Goal: Information Seeking & Learning: Check status

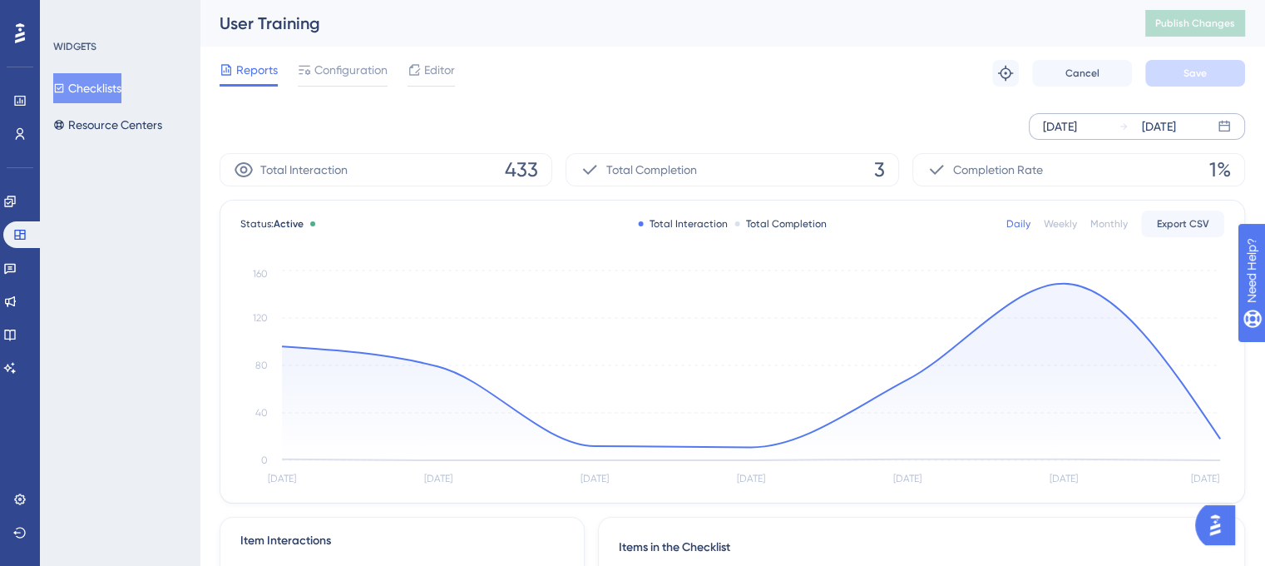
click at [1077, 126] on div "[DATE]" at bounding box center [1060, 126] width 34 height 20
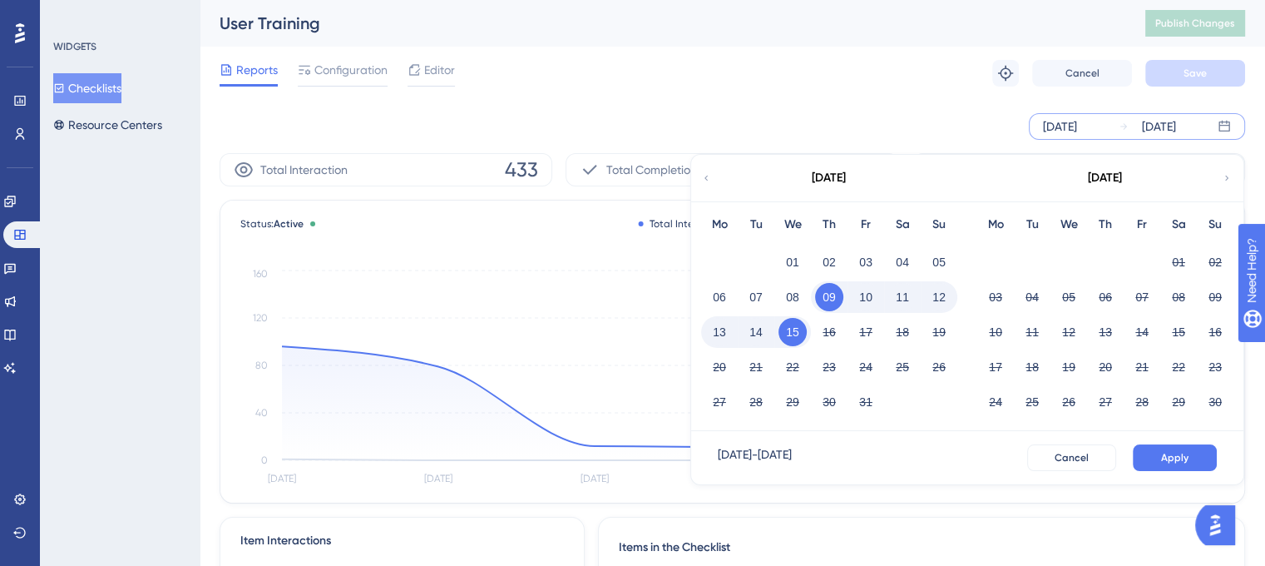
click at [711, 180] on div "[DATE]" at bounding box center [828, 178] width 274 height 47
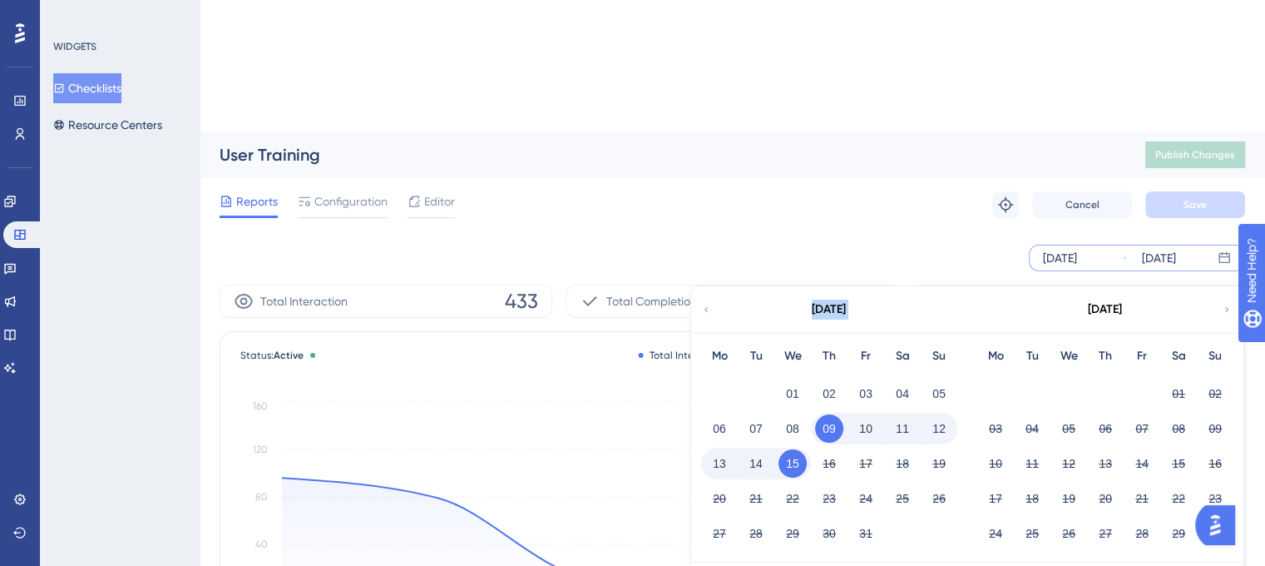
click at [711, 286] on div "[DATE]" at bounding box center [828, 309] width 274 height 47
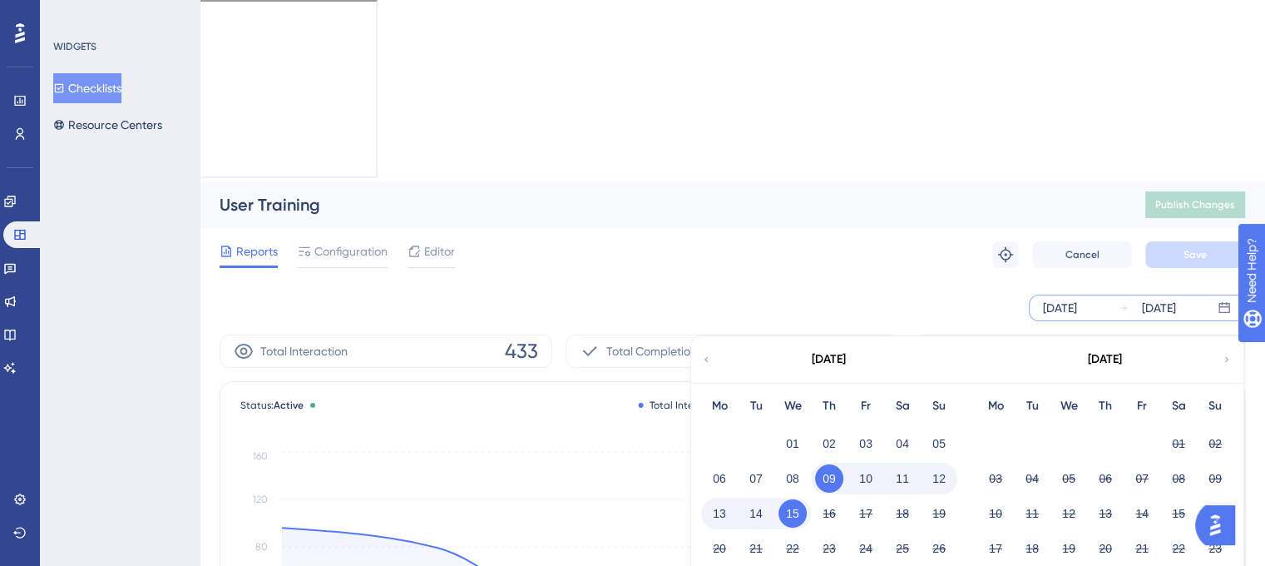
click at [705, 352] on icon at bounding box center [706, 359] width 10 height 15
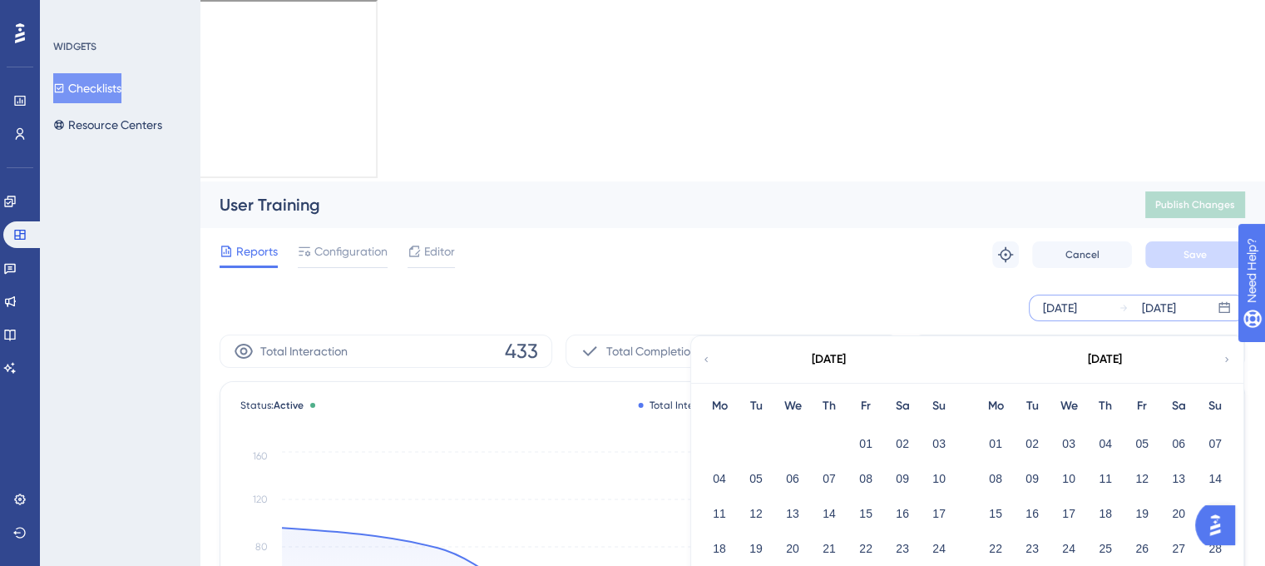
click at [705, 352] on icon at bounding box center [706, 359] width 10 height 15
click at [945, 228] on div "Reports Configuration Editor Troubleshoot Cancel Save" at bounding box center [733, 254] width 1026 height 53
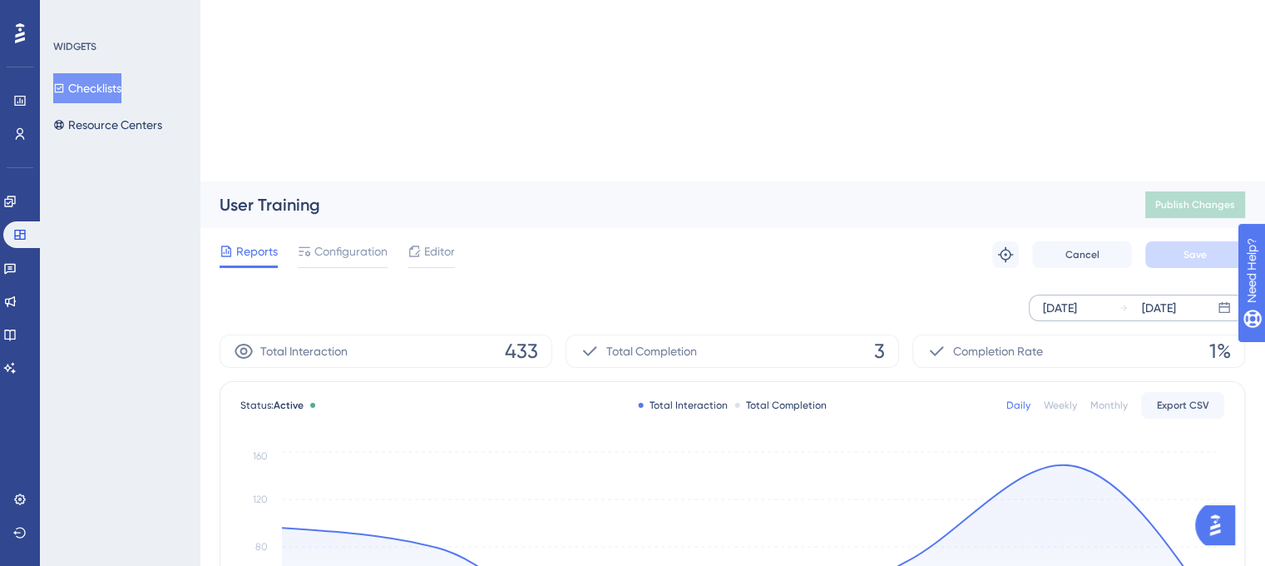
click at [1058, 298] on div "[DATE]" at bounding box center [1060, 308] width 34 height 20
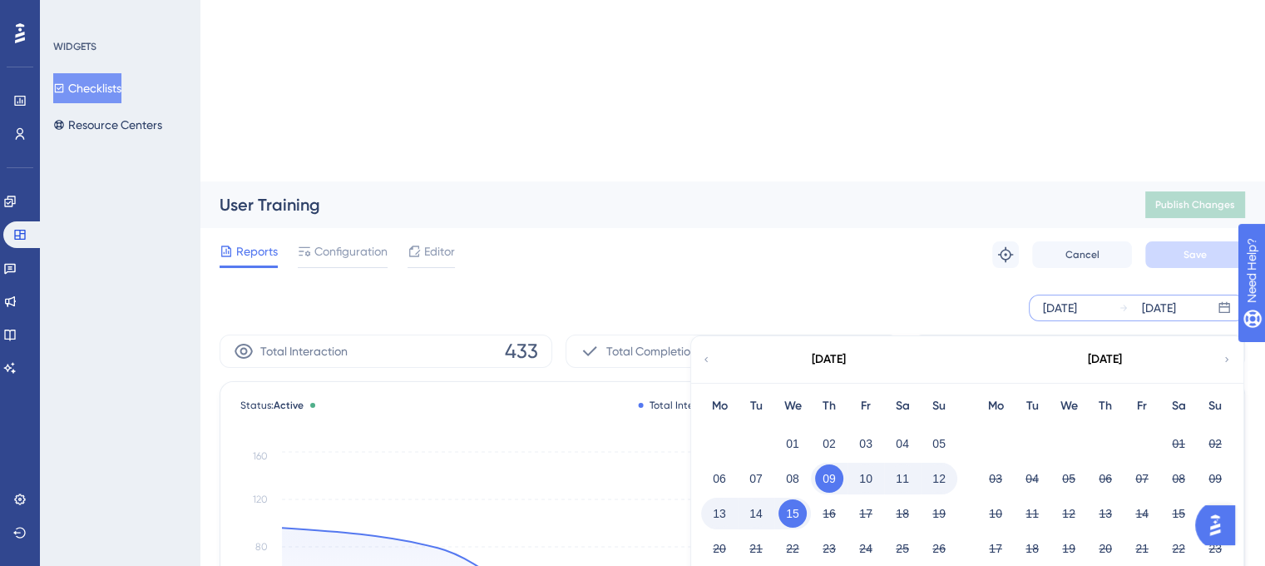
click at [710, 336] on div "[DATE]" at bounding box center [828, 359] width 274 height 47
click at [708, 352] on icon at bounding box center [706, 359] width 10 height 15
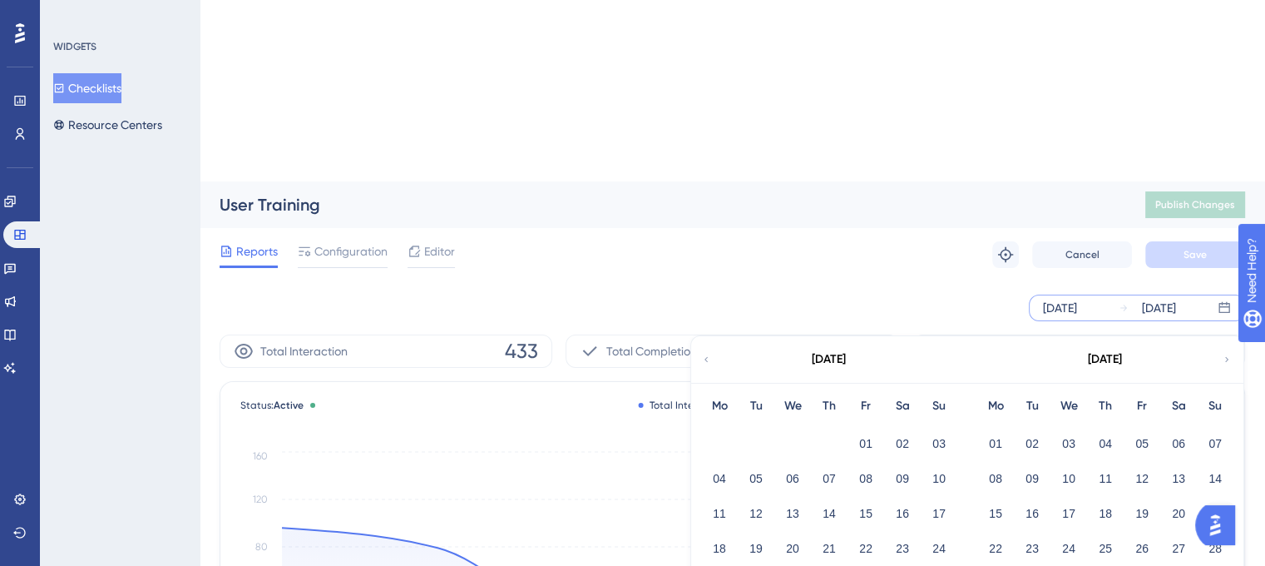
click at [705, 352] on icon at bounding box center [706, 359] width 10 height 15
click at [706, 352] on icon at bounding box center [706, 359] width 10 height 15
click at [897, 429] on button "01" at bounding box center [902, 443] width 28 height 28
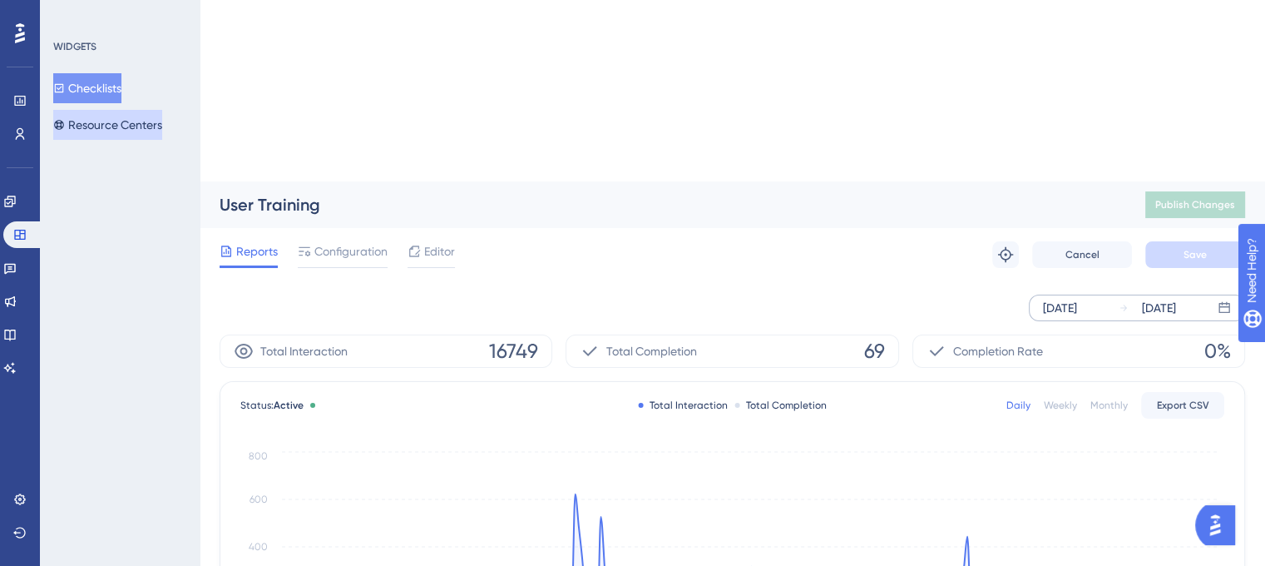
click at [120, 124] on button "Resource Centers" at bounding box center [107, 125] width 109 height 30
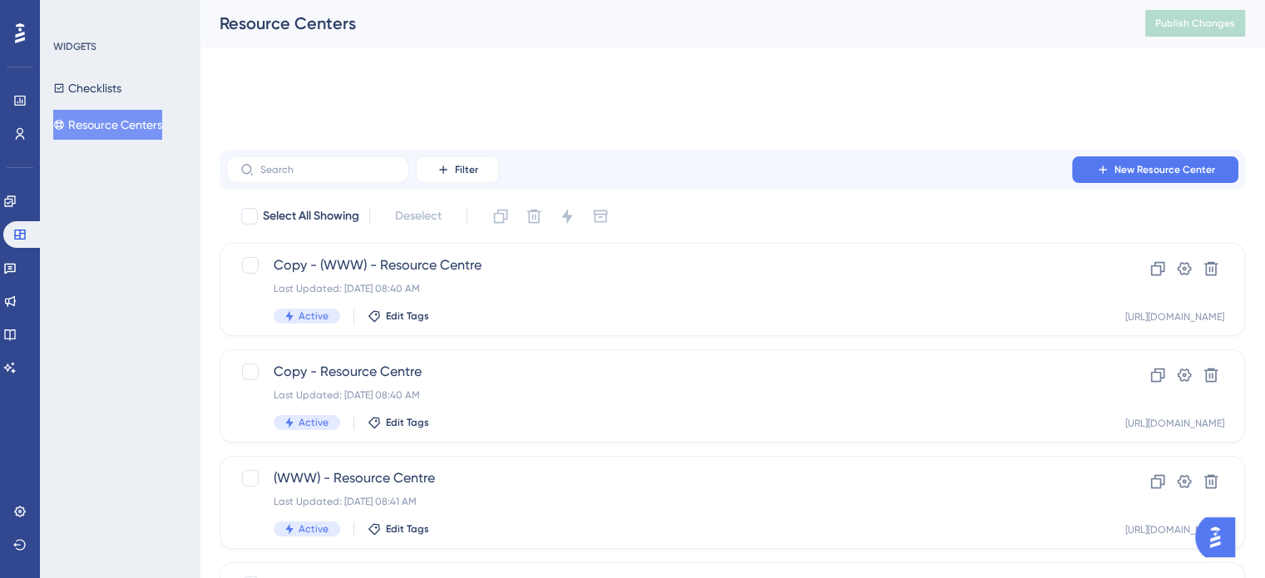
scroll to position [146, 0]
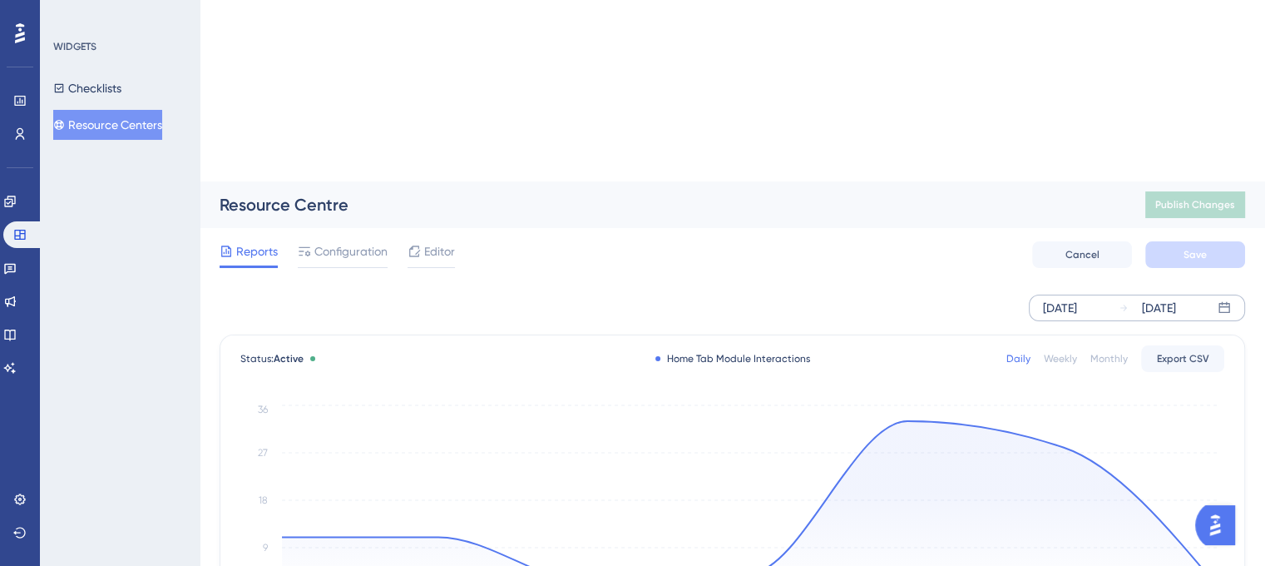
click at [1068, 298] on div "[DATE]" at bounding box center [1060, 308] width 34 height 20
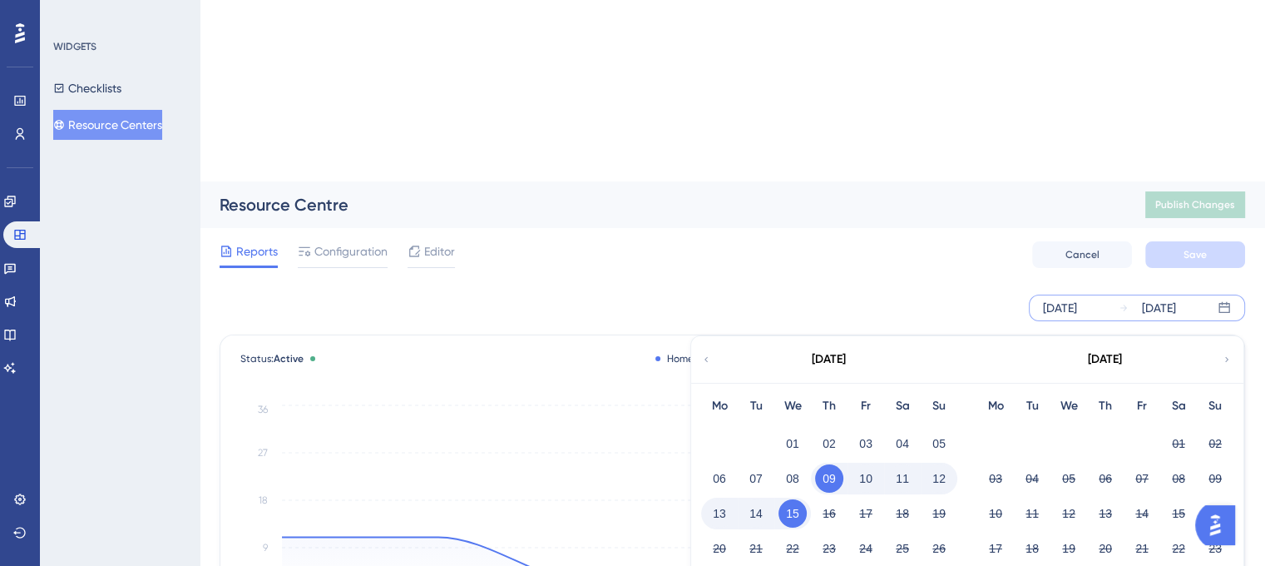
click at [703, 352] on icon at bounding box center [706, 359] width 10 height 15
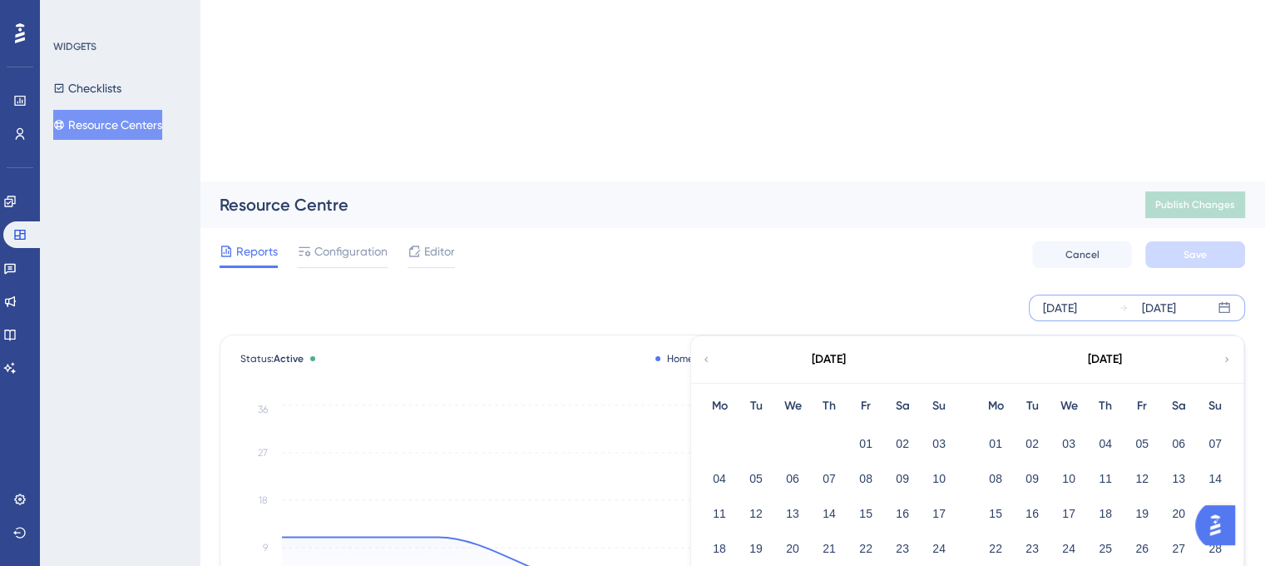
click at [703, 352] on icon at bounding box center [706, 359] width 10 height 15
click at [893, 429] on button "01" at bounding box center [902, 443] width 28 height 28
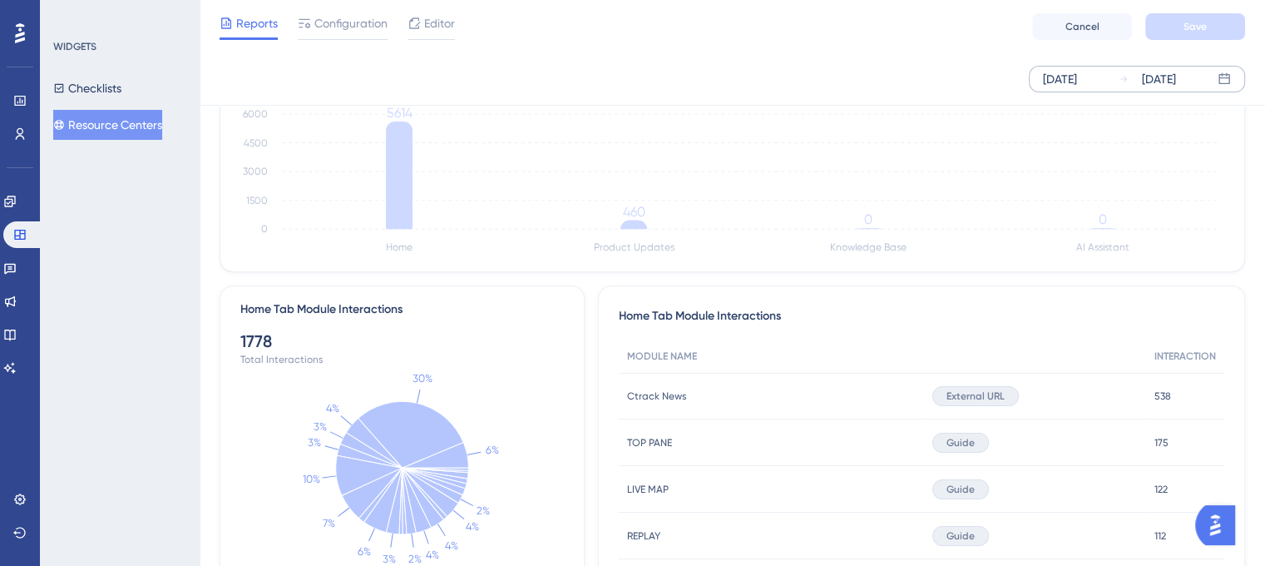
scroll to position [582, 0]
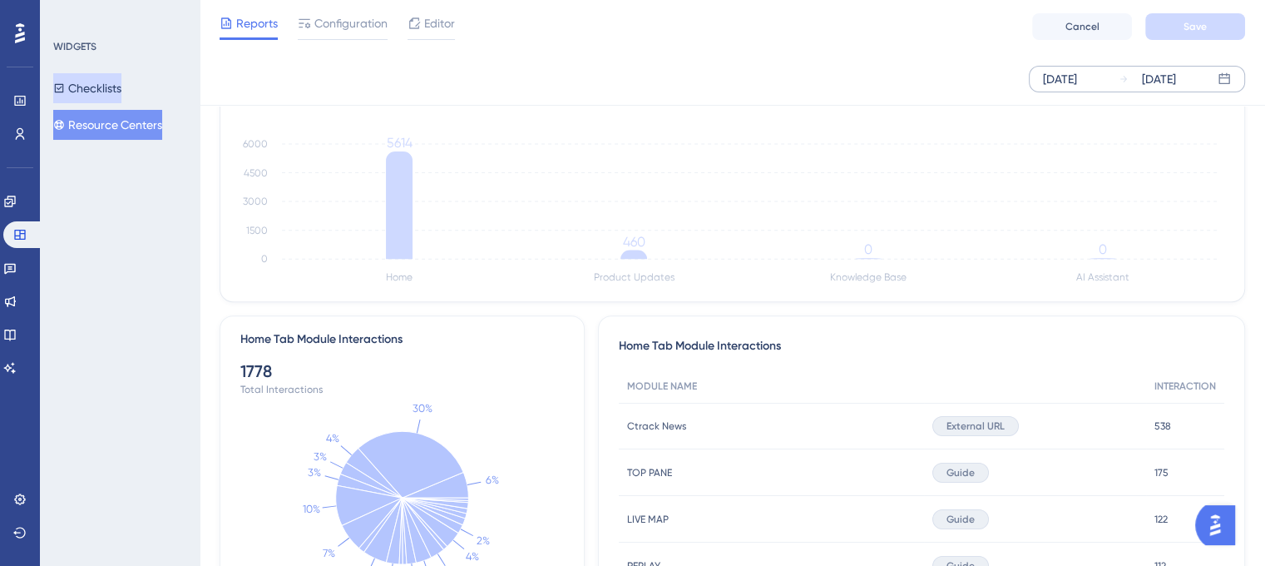
click at [114, 89] on button "Checklists" at bounding box center [87, 88] width 68 height 30
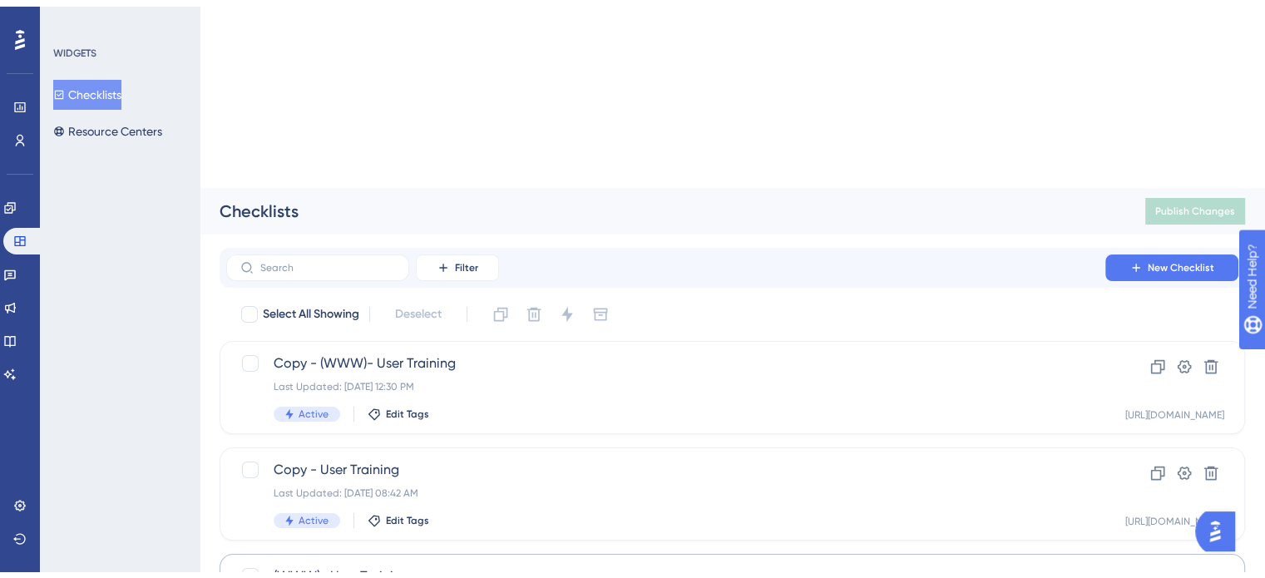
scroll to position [146, 0]
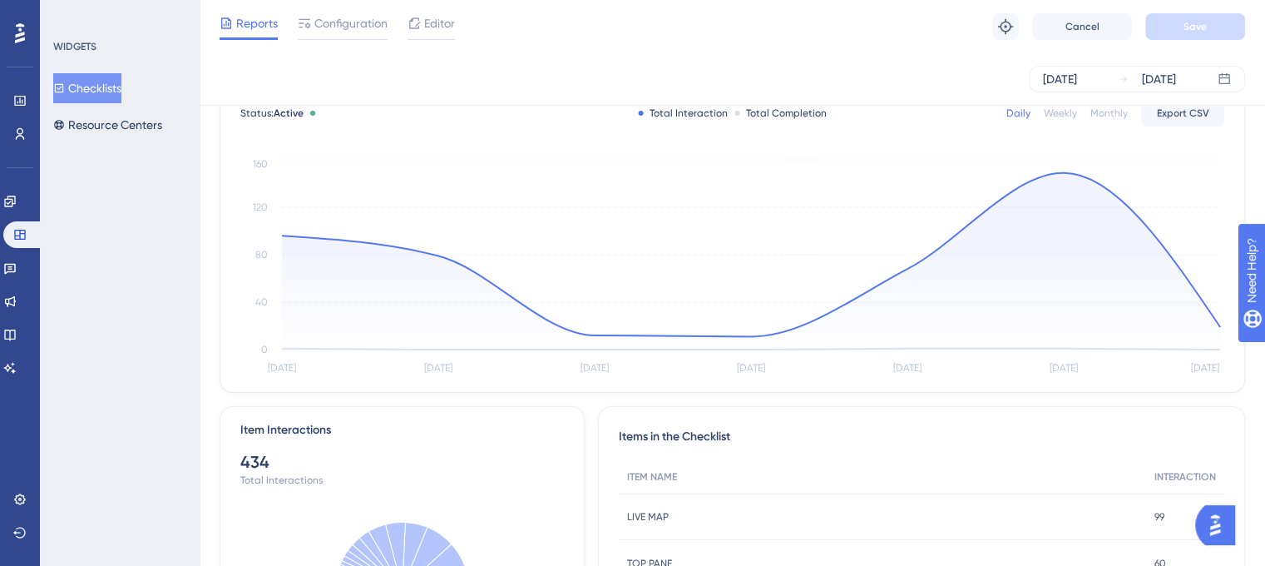
scroll to position [299, 0]
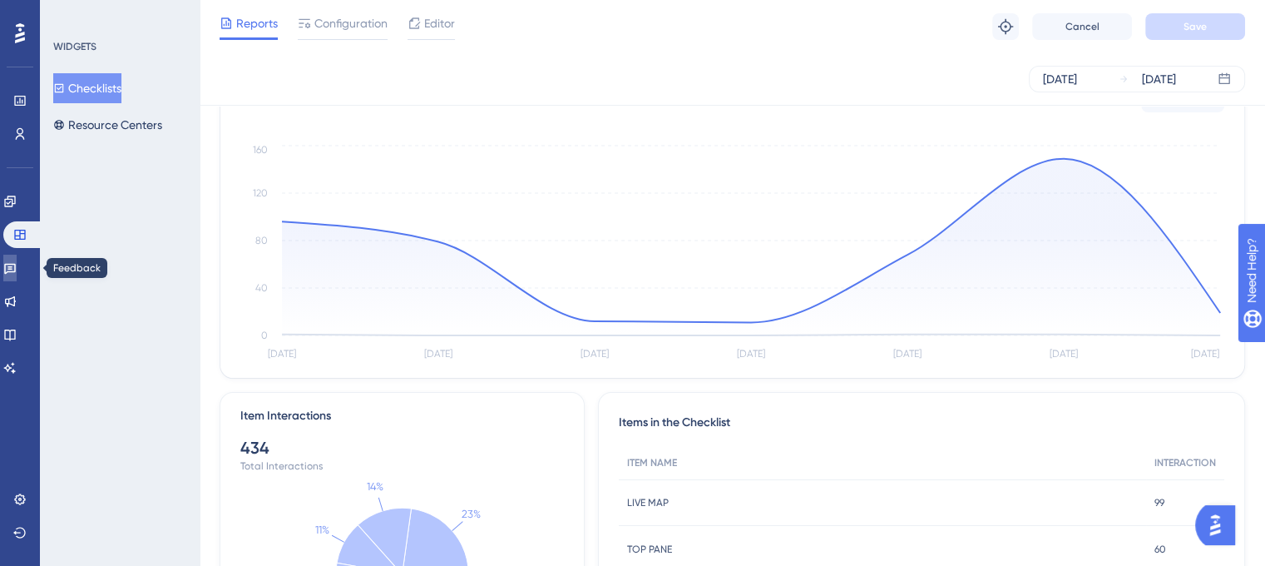
click at [16, 272] on icon at bounding box center [10, 269] width 12 height 11
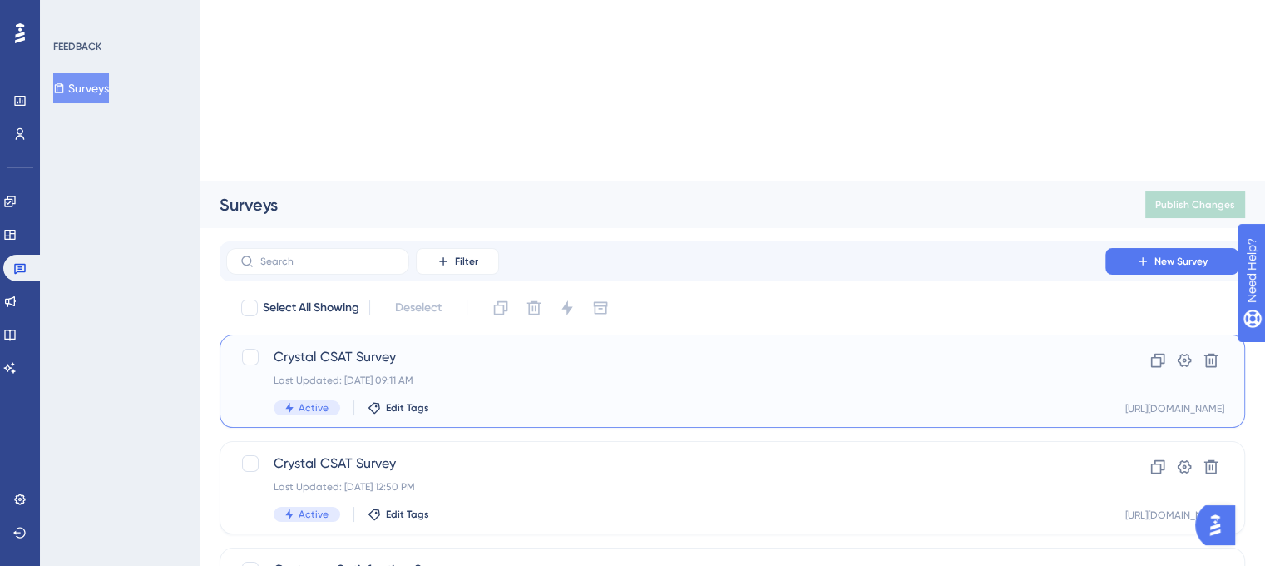
click at [566, 373] on div "Last Updated: [DATE] 09:11 AM" at bounding box center [666, 379] width 784 height 13
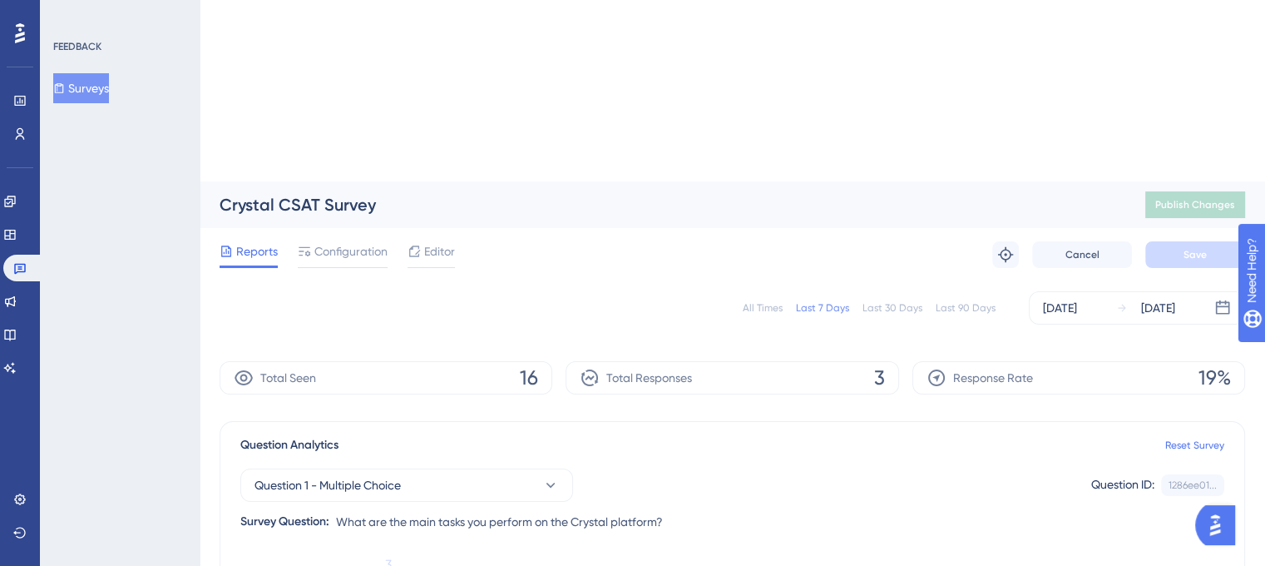
click at [770, 301] on div "All Times" at bounding box center [763, 307] width 40 height 13
click at [17, 305] on icon at bounding box center [9, 300] width 13 height 13
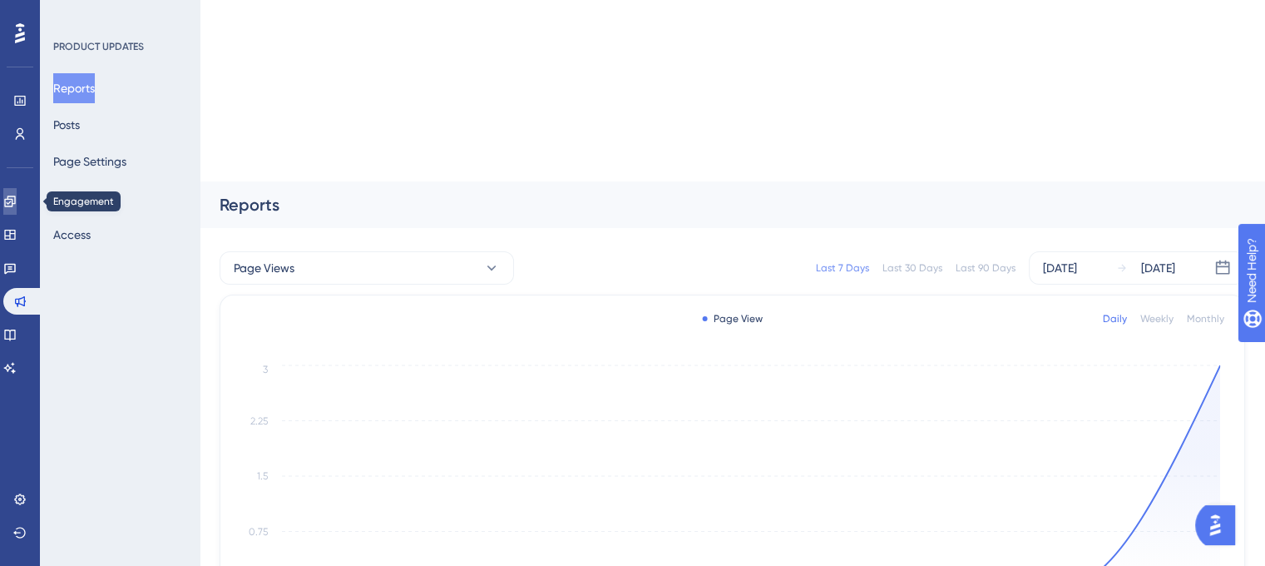
click at [15, 199] on icon at bounding box center [9, 200] width 11 height 11
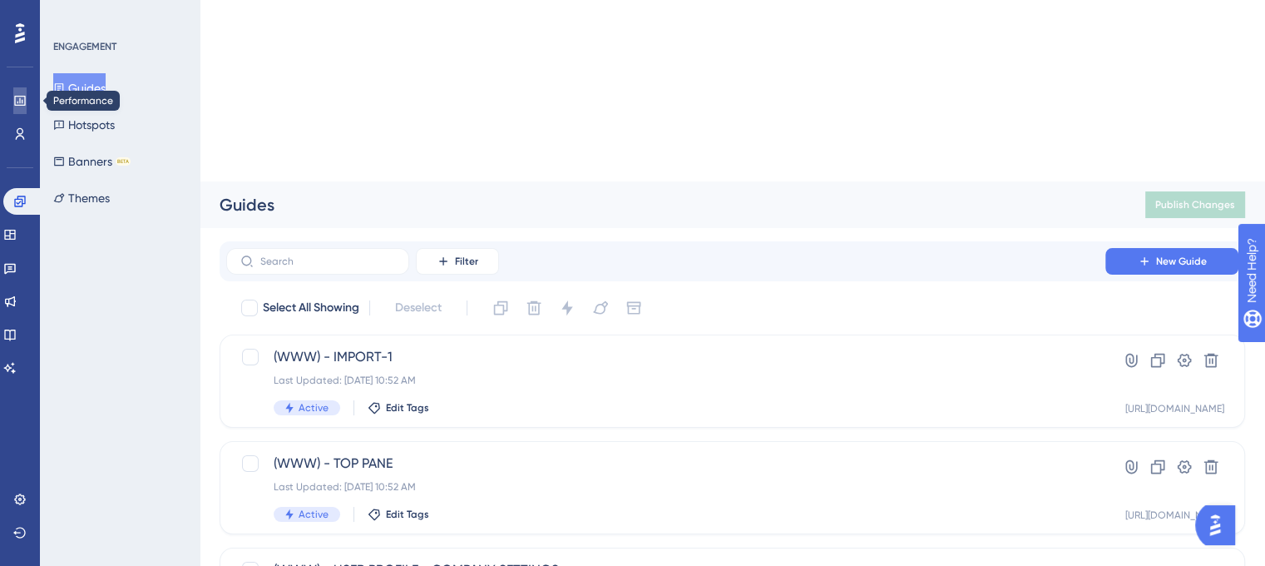
click at [20, 101] on icon at bounding box center [19, 101] width 11 height 10
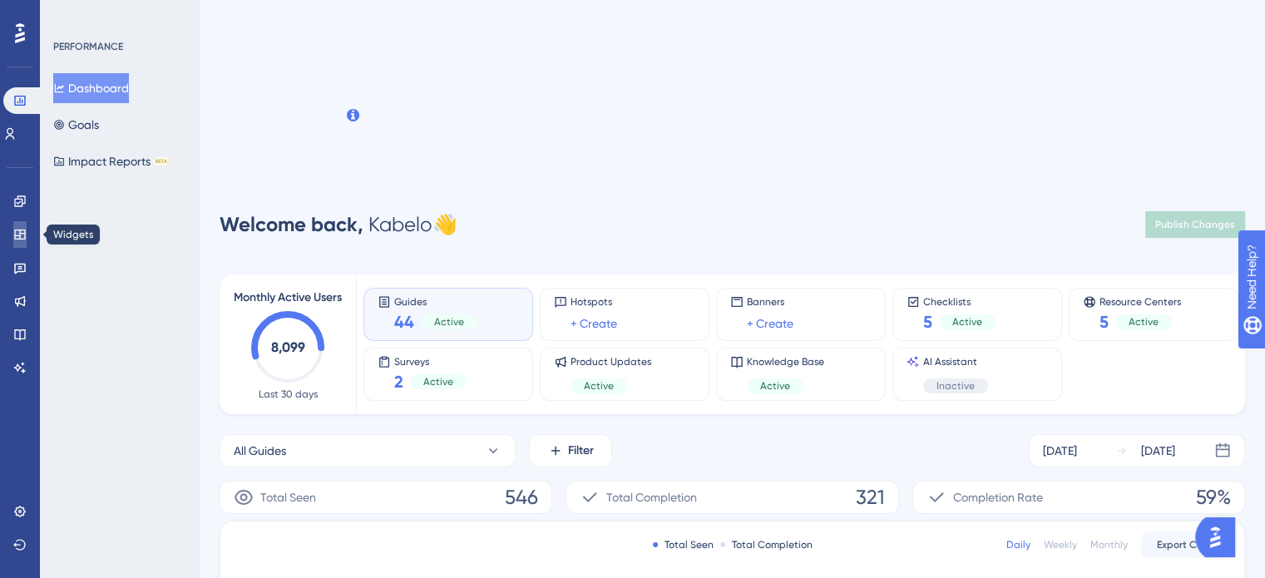
click at [18, 229] on icon at bounding box center [19, 234] width 13 height 13
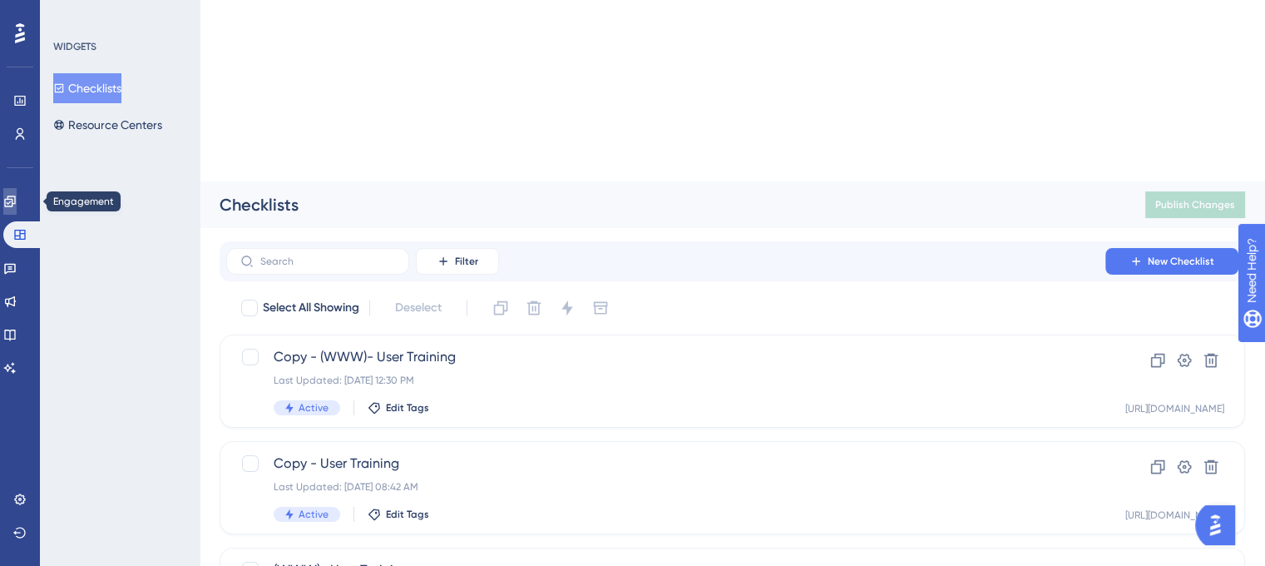
click at [17, 195] on icon at bounding box center [9, 201] width 13 height 13
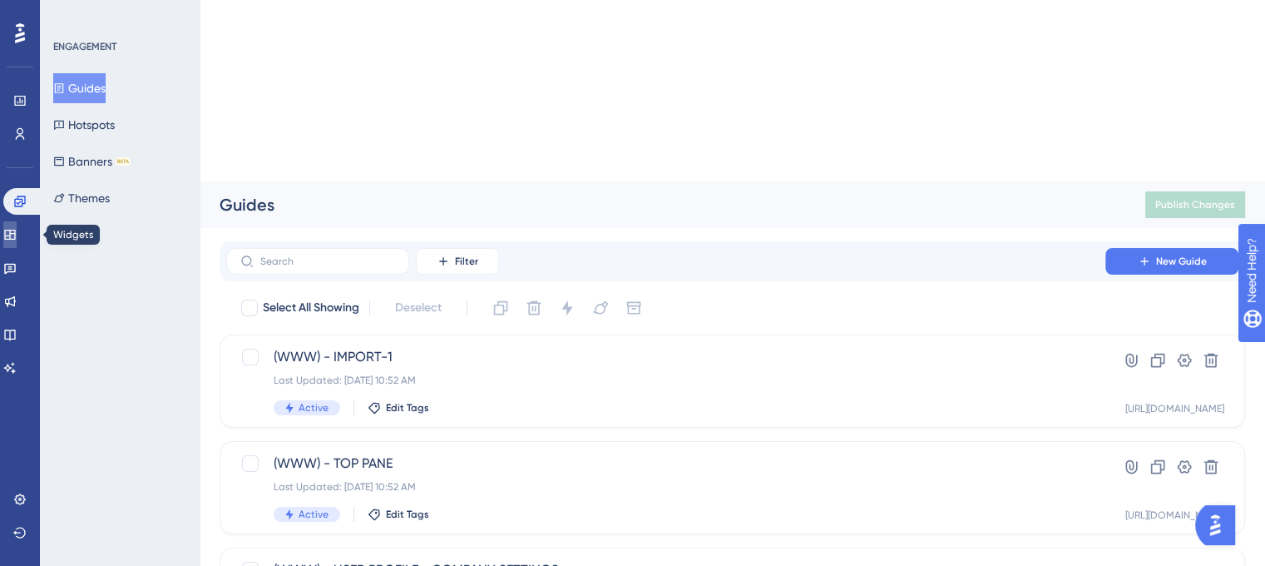
click at [17, 230] on icon at bounding box center [9, 234] width 13 height 13
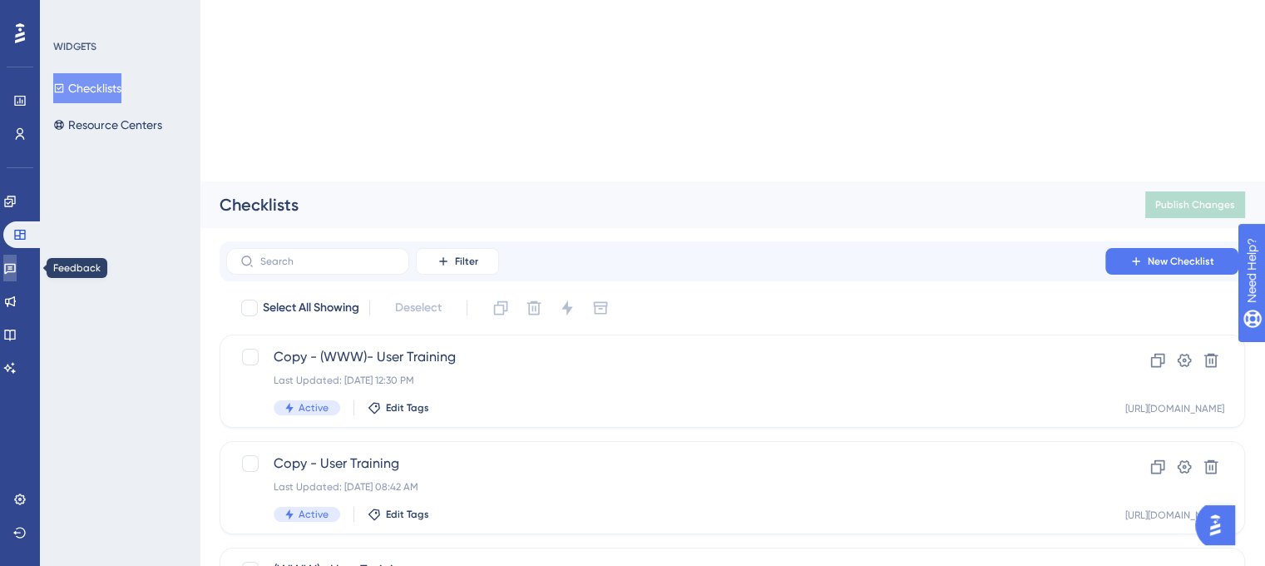
click at [16, 265] on icon at bounding box center [10, 269] width 12 height 11
